Goal: Task Accomplishment & Management: Complete application form

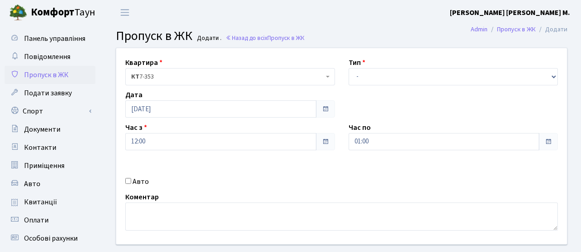
click at [62, 10] on b "Комфорт" at bounding box center [53, 12] width 44 height 15
click at [64, 76] on span "Пропуск в ЖК" at bounding box center [46, 75] width 44 height 10
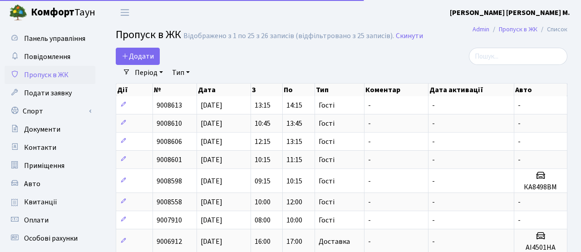
select select "25"
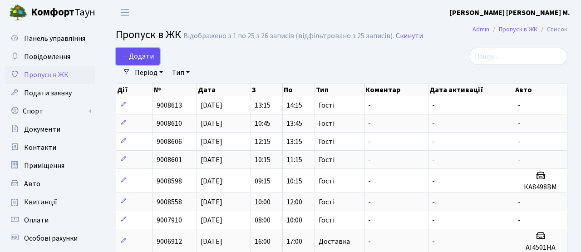
click at [139, 58] on span "Додати" at bounding box center [138, 56] width 32 height 10
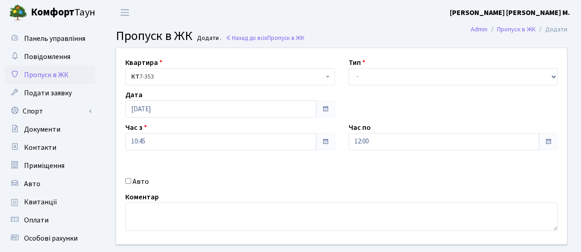
click at [55, 78] on span "Пропуск в ЖК" at bounding box center [46, 75] width 44 height 10
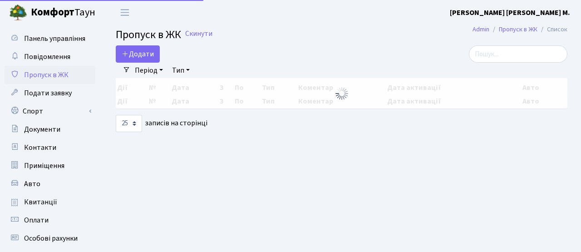
select select "25"
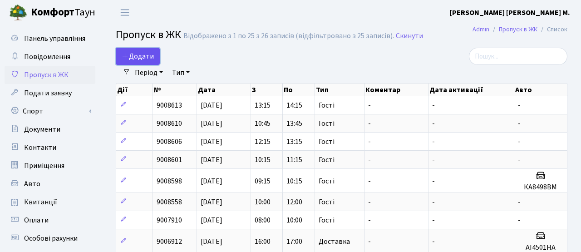
click at [150, 57] on span "Додати" at bounding box center [138, 56] width 32 height 10
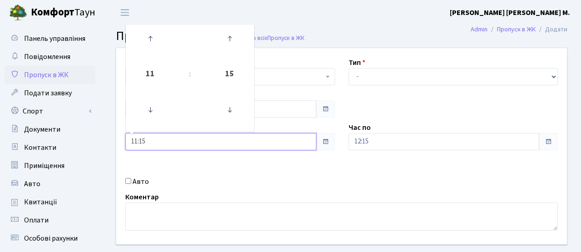
drag, startPoint x: 153, startPoint y: 143, endPoint x: 101, endPoint y: 138, distance: 51.9
click at [101, 138] on div "Панель управління Повідомлення Пропуск в ЖК Подати заявку Спорт Бронювання Скар…" at bounding box center [290, 205] width 581 height 361
type input "14:00"
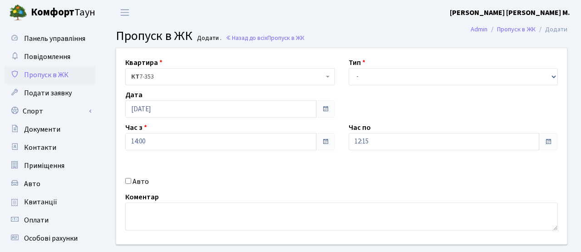
click at [239, 169] on div "Квартира <b>КТ</b>&nbsp;&nbsp;&nbsp;&nbsp;7-353 <b>КТ</b>&nbsp;&nbsp;&nbsp;&nbs…" at bounding box center [341, 146] width 464 height 196
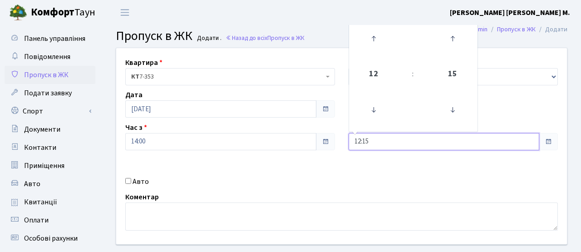
drag, startPoint x: 379, startPoint y: 144, endPoint x: 310, endPoint y: 142, distance: 68.6
click at [310, 142] on div "Квартира <b>КТ</b>&nbsp;&nbsp;&nbsp;&nbsp;7-353 <b>КТ</b>&nbsp;&nbsp;&nbsp;&nbs…" at bounding box center [341, 146] width 464 height 196
type input "16:00"
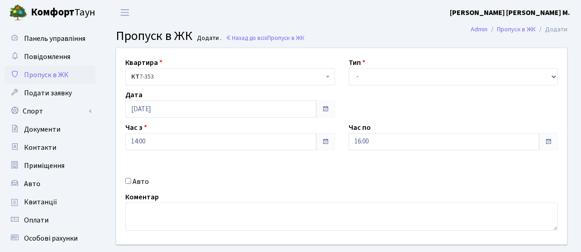
click at [314, 171] on div "Квартира <b>КТ</b>&nbsp;&nbsp;&nbsp;&nbsp;7-353 <b>КТ</b>&nbsp;&nbsp;&nbsp;&nbs…" at bounding box center [341, 146] width 464 height 196
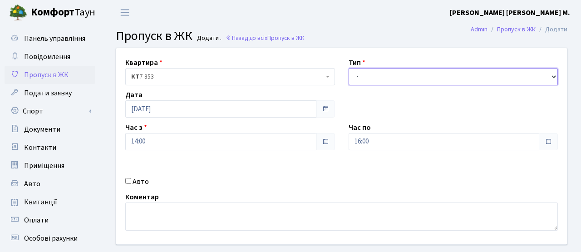
click at [366, 73] on select "- Доставка Таксі Гості Сервіс" at bounding box center [454, 76] width 210 height 17
select select "3"
click at [349, 68] on select "- Доставка Таксі Гості Сервіс" at bounding box center [454, 76] width 210 height 17
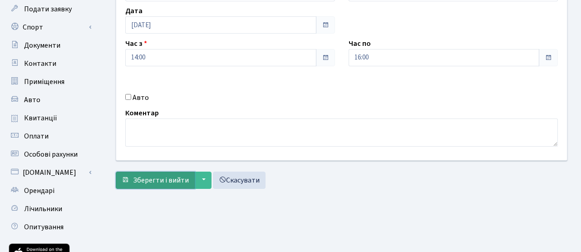
click at [171, 179] on span "Зберегти і вийти" at bounding box center [161, 180] width 56 height 10
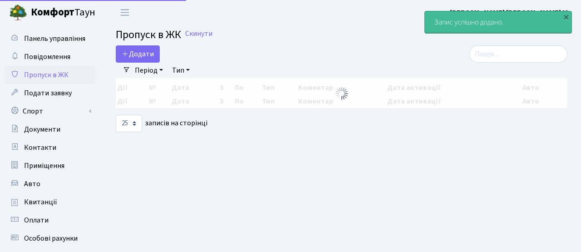
select select "25"
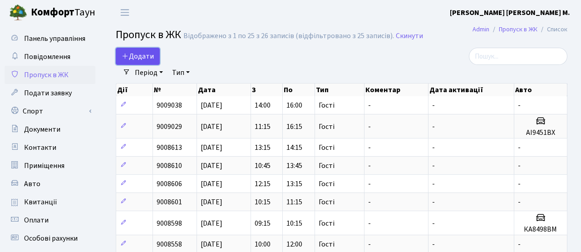
click at [143, 59] on span "Додати" at bounding box center [138, 56] width 32 height 10
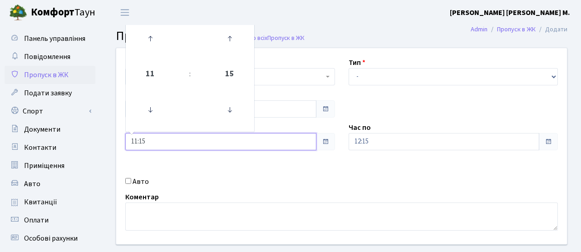
drag, startPoint x: 151, startPoint y: 138, endPoint x: 103, endPoint y: 136, distance: 47.7
click at [104, 137] on div "Квартира <b>КТ</b>&nbsp;&nbsp;&nbsp;&nbsp;7-353 <b>КТ</b>&nbsp;&nbsp;&nbsp;&nbs…" at bounding box center [341, 163] width 479 height 230
type input "16:00"
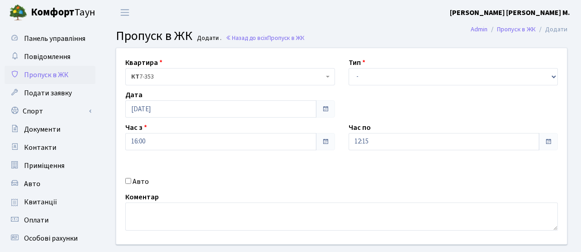
click at [235, 192] on div "Коментар" at bounding box center [341, 211] width 446 height 39
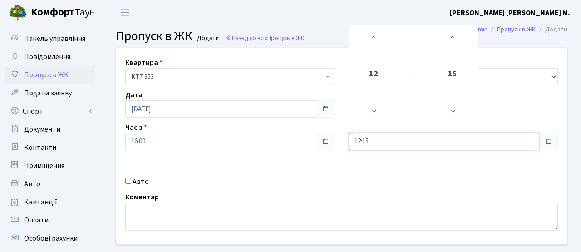
drag, startPoint x: 372, startPoint y: 139, endPoint x: 295, endPoint y: 129, distance: 77.3
click at [297, 130] on div "Квартира <b>КТ</b>&nbsp;&nbsp;&nbsp;&nbsp;7-353 <b>КТ</b>&nbsp;&nbsp;&nbsp;&nbs…" at bounding box center [341, 146] width 464 height 196
type input "18:00"
click at [321, 188] on div "Квартира <b>КТ</b>&nbsp;&nbsp;&nbsp;&nbsp;7-353 <b>КТ</b>&nbsp;&nbsp;&nbsp;&nbs…" at bounding box center [341, 146] width 464 height 196
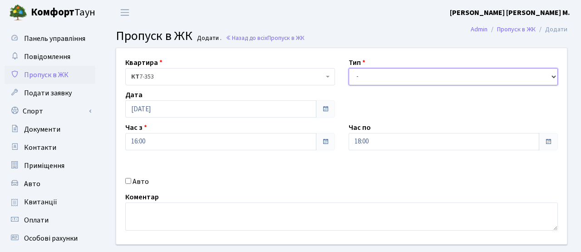
click at [364, 77] on select "- Доставка Таксі Гості Сервіс" at bounding box center [454, 76] width 210 height 17
select select "3"
click at [349, 68] on select "- Доставка Таксі Гості Сервіс" at bounding box center [454, 76] width 210 height 17
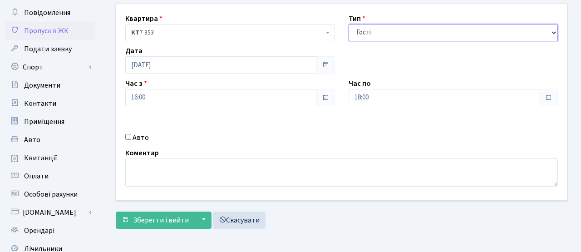
scroll to position [157, 0]
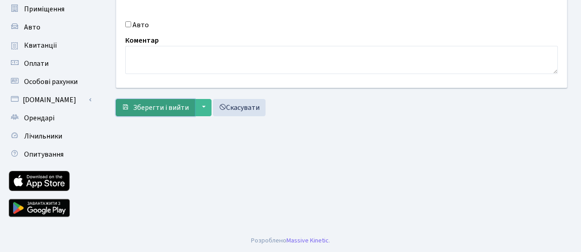
click at [157, 102] on button "Зберегти і вийти" at bounding box center [155, 107] width 79 height 17
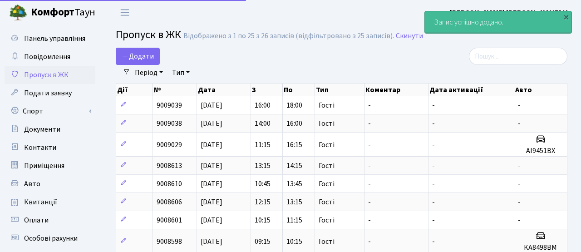
select select "25"
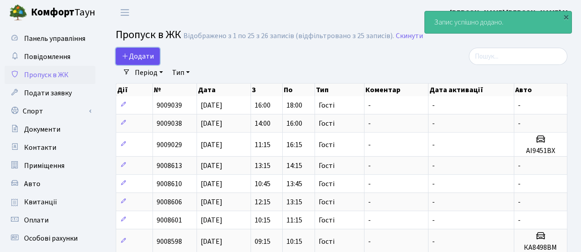
click at [146, 53] on span "Додати" at bounding box center [138, 56] width 32 height 10
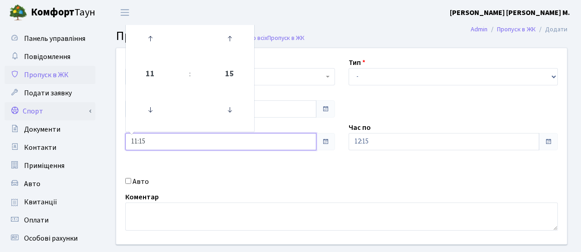
drag, startPoint x: 156, startPoint y: 146, endPoint x: 74, endPoint y: 119, distance: 85.5
click at [74, 119] on div "Панель управління Повідомлення Пропуск в ЖК Подати заявку Спорт Бронювання Скар…" at bounding box center [290, 205] width 581 height 361
type input "18:00"
click at [239, 172] on div "Квартира <b>КТ</b>&nbsp;&nbsp;&nbsp;&nbsp;7-353 <b>КТ</b>&nbsp;&nbsp;&nbsp;&nbs…" at bounding box center [341, 146] width 464 height 196
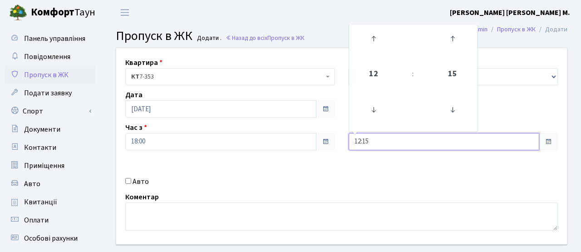
drag, startPoint x: 380, startPoint y: 142, endPoint x: 323, endPoint y: 136, distance: 57.5
click at [323, 136] on div "Квартира <b>КТ</b>&nbsp;&nbsp;&nbsp;&nbsp;7-353 <b>КТ</b>&nbsp;&nbsp;&nbsp;&nbs…" at bounding box center [341, 146] width 464 height 196
type input "20:00"
click at [314, 178] on div "Авто" at bounding box center [229, 181] width 223 height 11
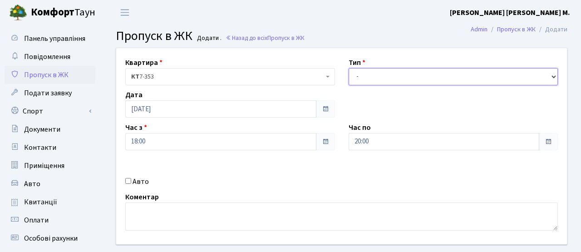
click at [371, 74] on select "- Доставка Таксі Гості Сервіс" at bounding box center [454, 76] width 210 height 17
select select "3"
click at [349, 68] on select "- Доставка Таксі Гості Сервіс" at bounding box center [454, 76] width 210 height 17
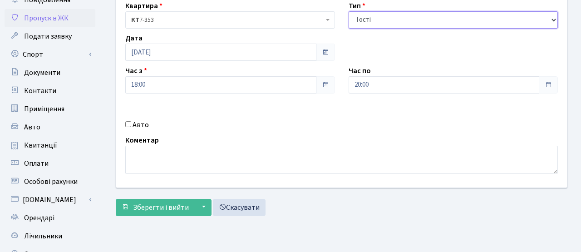
scroll to position [139, 0]
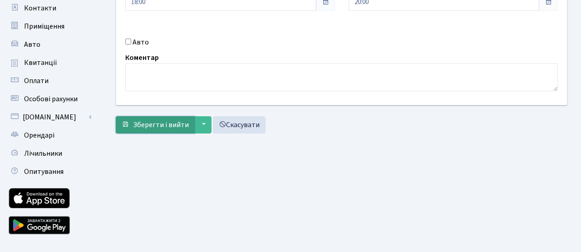
click at [178, 132] on button "Зберегти і вийти" at bounding box center [155, 124] width 79 height 17
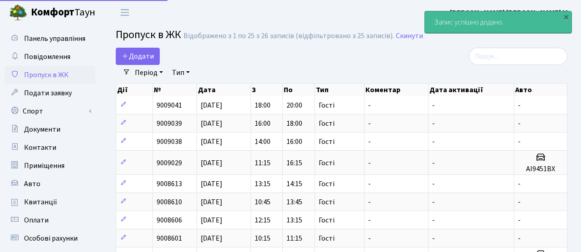
select select "25"
click at [148, 57] on span "Додати" at bounding box center [138, 56] width 32 height 10
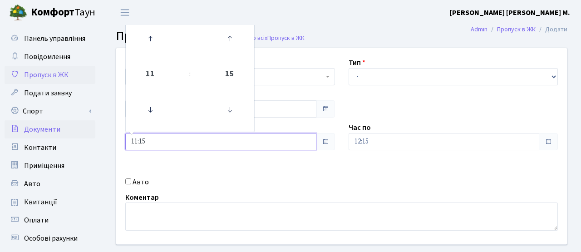
drag, startPoint x: 153, startPoint y: 148, endPoint x: 94, endPoint y: 130, distance: 61.3
click at [94, 130] on div "Панель управління Повідомлення Пропуск в ЖК Подати заявку Спорт Бронювання Скар…" at bounding box center [290, 205] width 581 height 361
type input "20:00"
click at [255, 177] on div "Авто" at bounding box center [229, 181] width 223 height 11
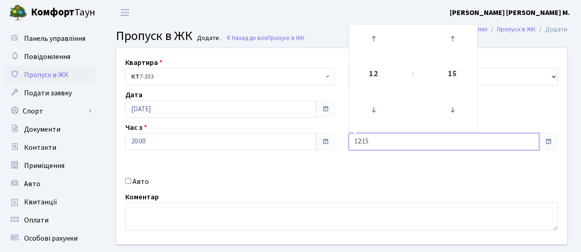
drag, startPoint x: 377, startPoint y: 141, endPoint x: 333, endPoint y: 138, distance: 43.6
click at [333, 138] on div "Квартира <b>КТ</b>&nbsp;&nbsp;&nbsp;&nbsp;7-353 <b>КТ</b>&nbsp;&nbsp;&nbsp;&nbs…" at bounding box center [341, 146] width 464 height 196
type input "22:00"
click at [304, 193] on div "Коментар" at bounding box center [341, 211] width 446 height 39
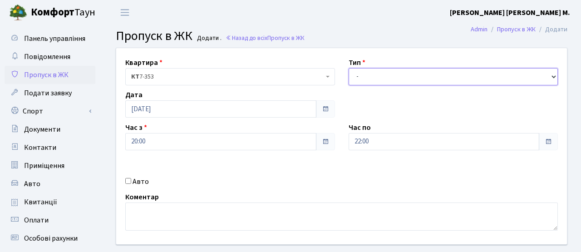
click at [364, 82] on select "- Доставка Таксі Гості Сервіс" at bounding box center [454, 76] width 210 height 17
click at [349, 68] on select "- Доставка Таксі Гості Сервіс" at bounding box center [454, 76] width 210 height 17
click at [370, 71] on select "- Доставка Таксі Гості Сервіс" at bounding box center [454, 76] width 210 height 17
select select "3"
click at [349, 68] on select "- Доставка Таксі Гості Сервіс" at bounding box center [454, 76] width 210 height 17
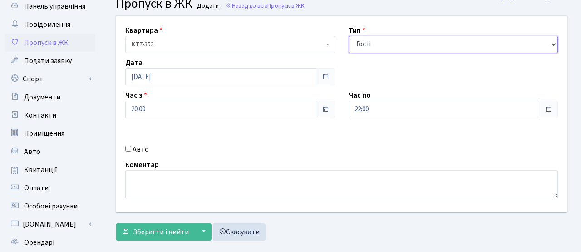
scroll to position [60, 0]
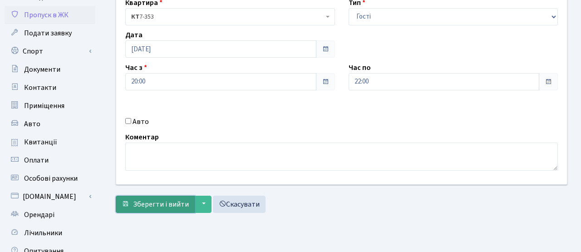
click at [176, 204] on span "Зберегти і вийти" at bounding box center [161, 204] width 56 height 10
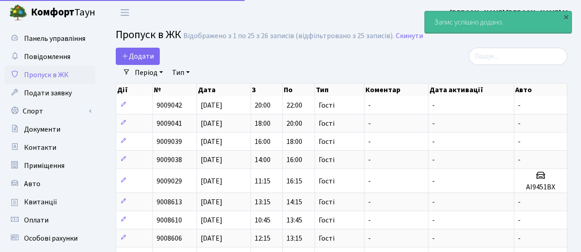
select select "25"
